Goal: Information Seeking & Learning: Learn about a topic

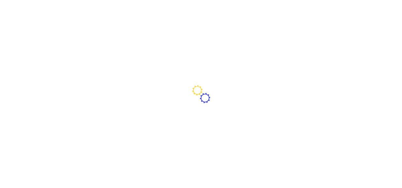
click at [156, 43] on div at bounding box center [201, 94] width 402 height 188
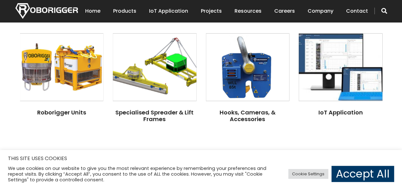
scroll to position [508, 0]
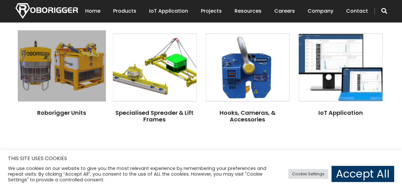
click at [63, 78] on img at bounding box center [62, 65] width 88 height 71
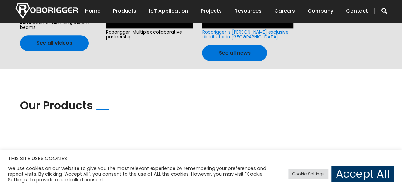
scroll to position [349, 0]
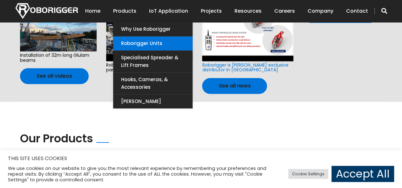
click at [144, 44] on link "Roborigger Units" at bounding box center [152, 44] width 79 height 14
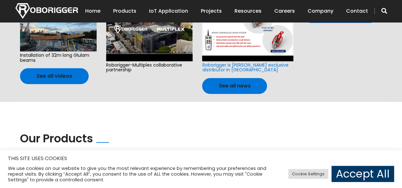
drag, startPoint x: 72, startPoint y: 61, endPoint x: 0, endPoint y: 76, distance: 73.6
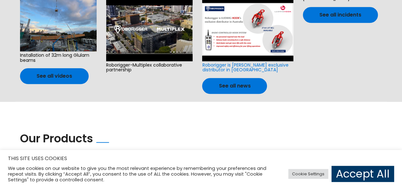
drag, startPoint x: 320, startPoint y: 96, endPoint x: 220, endPoint y: 24, distance: 122.9
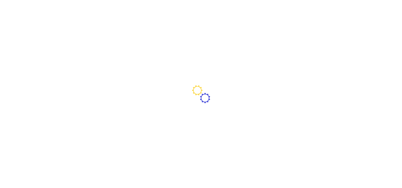
click at [139, 49] on div at bounding box center [201, 94] width 402 height 188
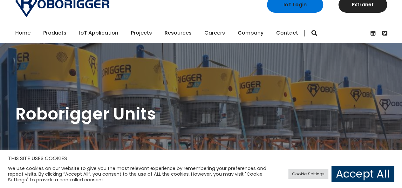
scroll to position [139, 0]
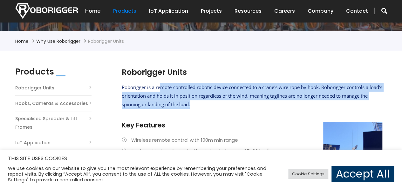
drag, startPoint x: 203, startPoint y: 107, endPoint x: 161, endPoint y: 91, distance: 45.0
click at [161, 91] on p "Roborigger is a remote-controlled robotic device connected to a crane's wire ro…" at bounding box center [252, 96] width 261 height 26
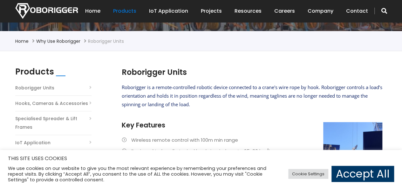
click at [226, 112] on p at bounding box center [252, 116] width 261 height 9
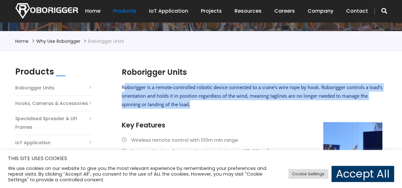
drag, startPoint x: 210, startPoint y: 106, endPoint x: 124, endPoint y: 84, distance: 88.9
click at [124, 84] on p "Roborigger is a remote-controlled robotic device connected to a crane's wire ro…" at bounding box center [252, 96] width 261 height 26
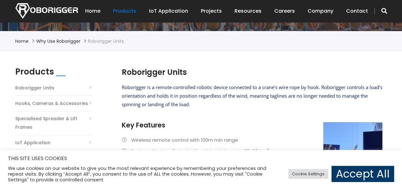
drag, startPoint x: 216, startPoint y: 118, endPoint x: 198, endPoint y: 103, distance: 23.7
click at [216, 118] on p at bounding box center [252, 116] width 261 height 9
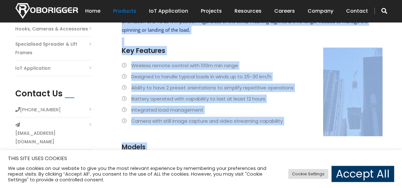
scroll to position [266, 0]
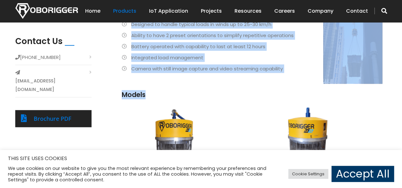
drag, startPoint x: 123, startPoint y: 40, endPoint x: 234, endPoint y: 92, distance: 122.6
click at [234, 92] on div "Roborigger Units Roborigger is a remote-controlled robotic device connected to …" at bounding box center [252, 23] width 261 height 166
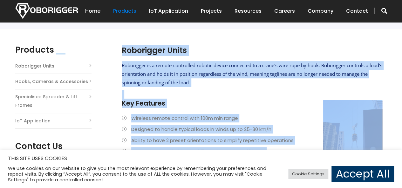
scroll to position [171, 0]
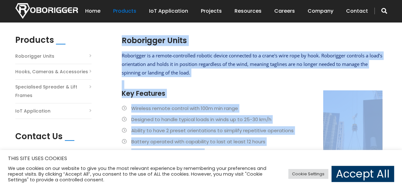
click at [170, 75] on span "Roborigger is a remote-controlled robotic device connected to a crane's wire ro…" at bounding box center [252, 64] width 261 height 24
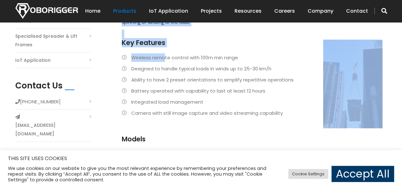
scroll to position [234, 0]
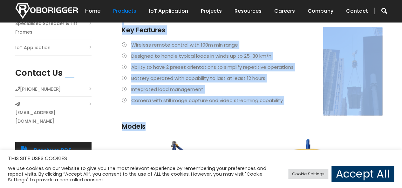
drag, startPoint x: 122, startPoint y: 38, endPoint x: 156, endPoint y: 130, distance: 98.1
click at [156, 130] on div "Roborigger Units Roborigger is a remote-controlled robotic device connected to …" at bounding box center [252, 55] width 261 height 166
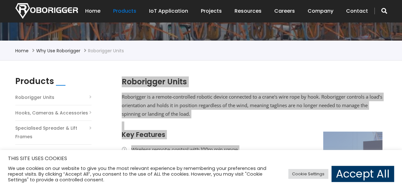
scroll to position [139, 0]
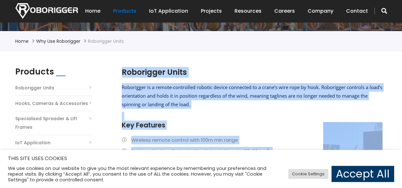
click at [285, 88] on span "Roborigger is a remote-controlled robotic device connected to a crane's wire ro…" at bounding box center [252, 96] width 261 height 24
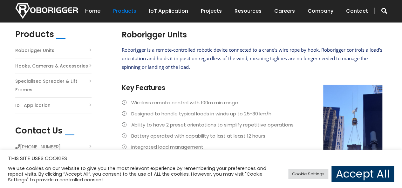
scroll to position [159, 0]
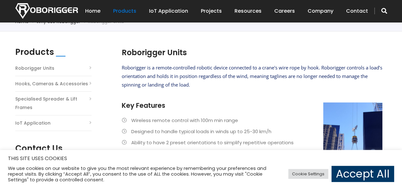
click at [90, 68] on li "Roborigger Units" at bounding box center [53, 70] width 76 height 12
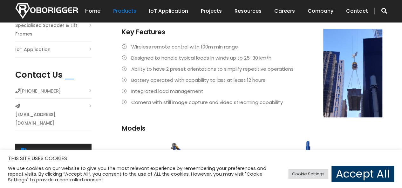
scroll to position [254, 0]
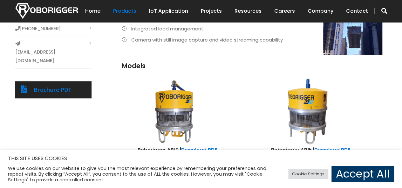
scroll to position [286, 0]
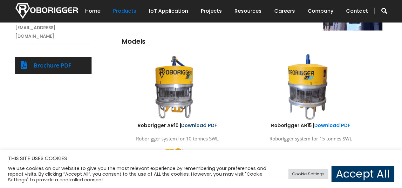
scroll to position [381, 0]
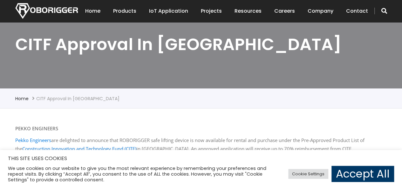
scroll to position [113, 0]
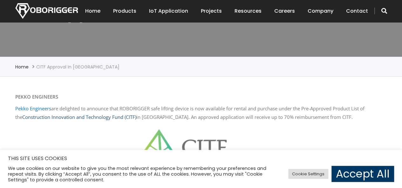
click at [122, 117] on link "Construction Innovation and Technology Fund (CITF)" at bounding box center [79, 117] width 114 height 6
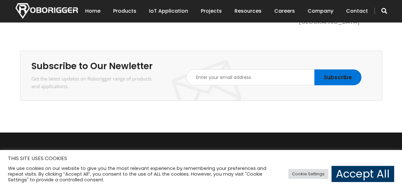
scroll to position [1213, 0]
